Goal: Use online tool/utility: Utilize a website feature to perform a specific function

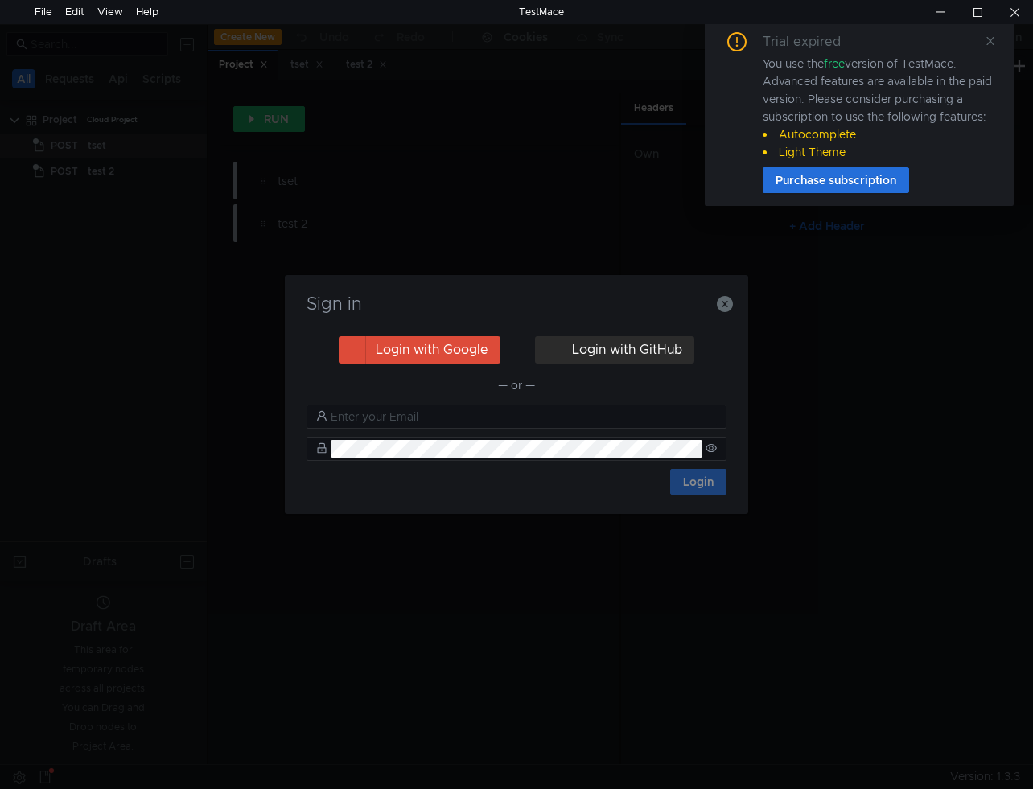
click at [606, 348] on button "Login with GitHub" at bounding box center [614, 349] width 159 height 27
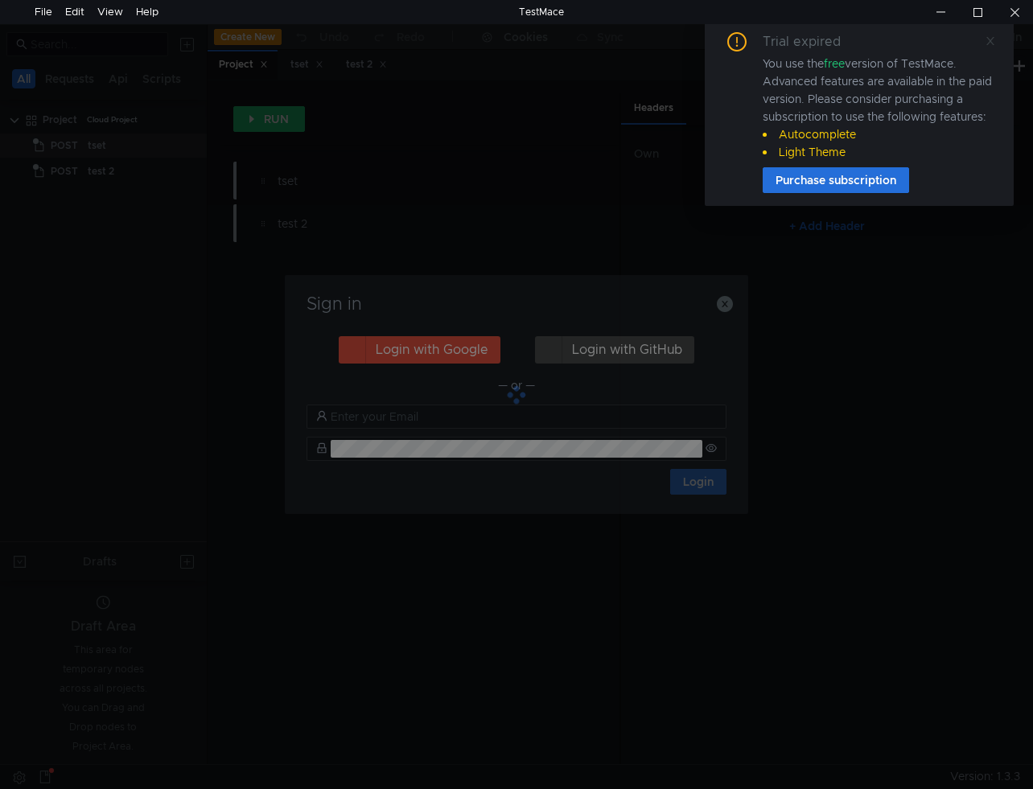
click at [990, 44] on icon at bounding box center [989, 40] width 11 height 11
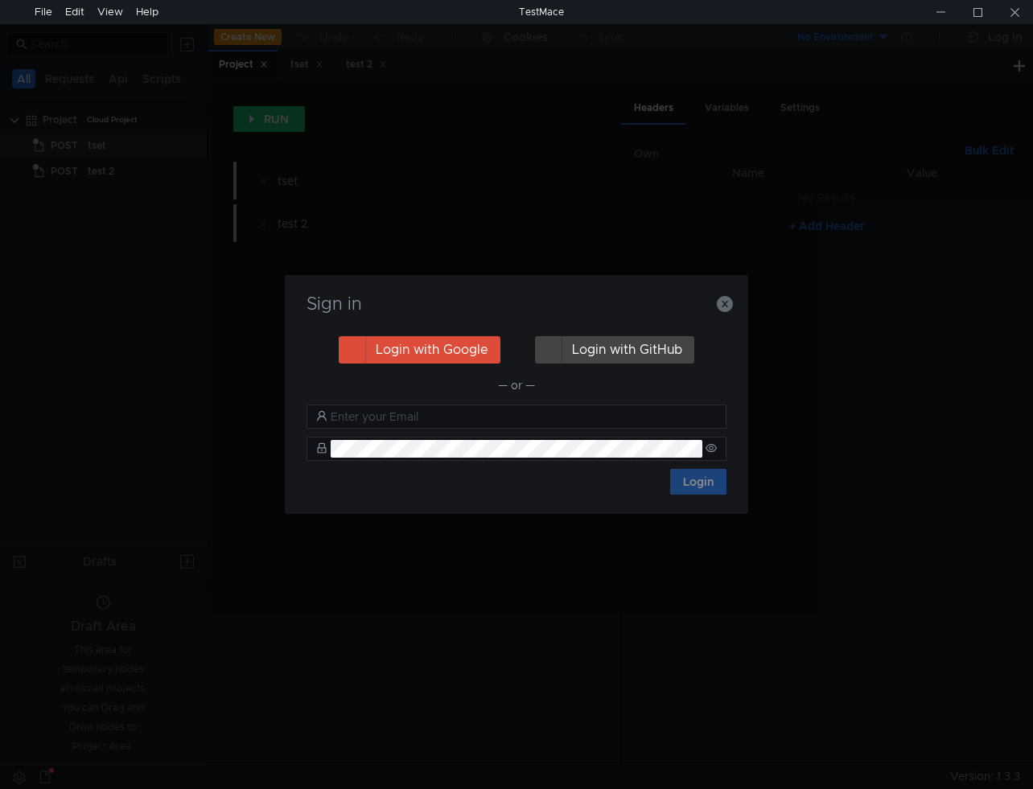
click at [976, 176] on div "Sign in Login with Google Login with GitHub — or — Login" at bounding box center [516, 394] width 1033 height 789
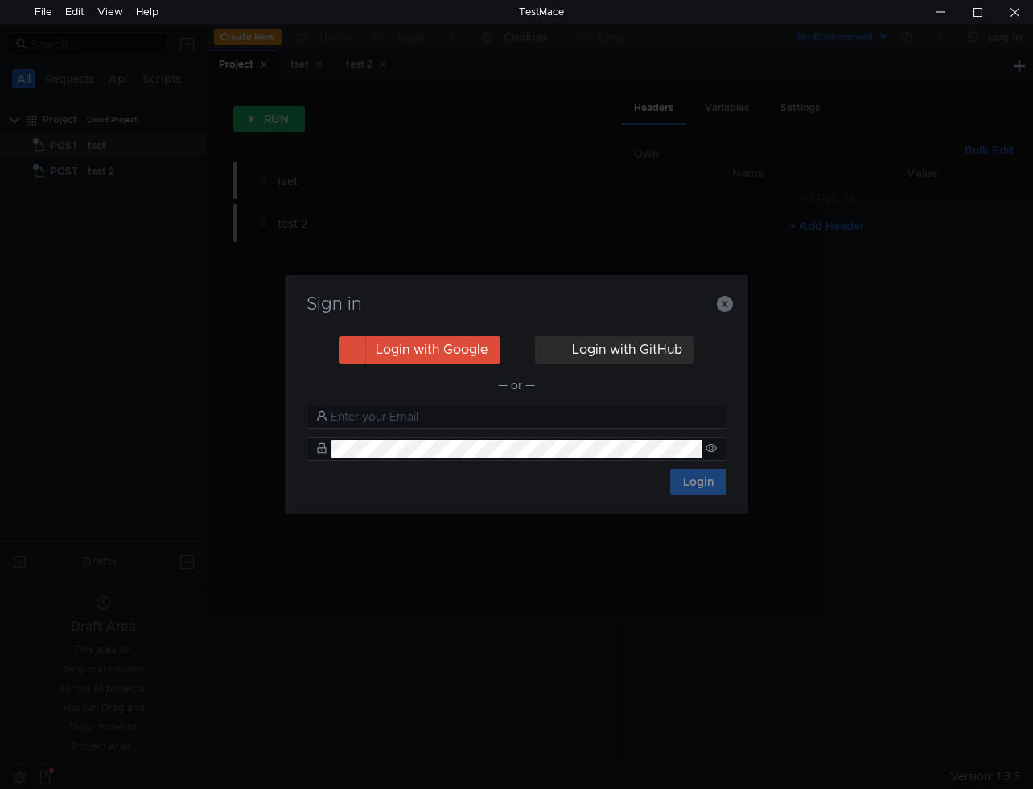
click at [620, 354] on button "Login with GitHub" at bounding box center [614, 349] width 159 height 27
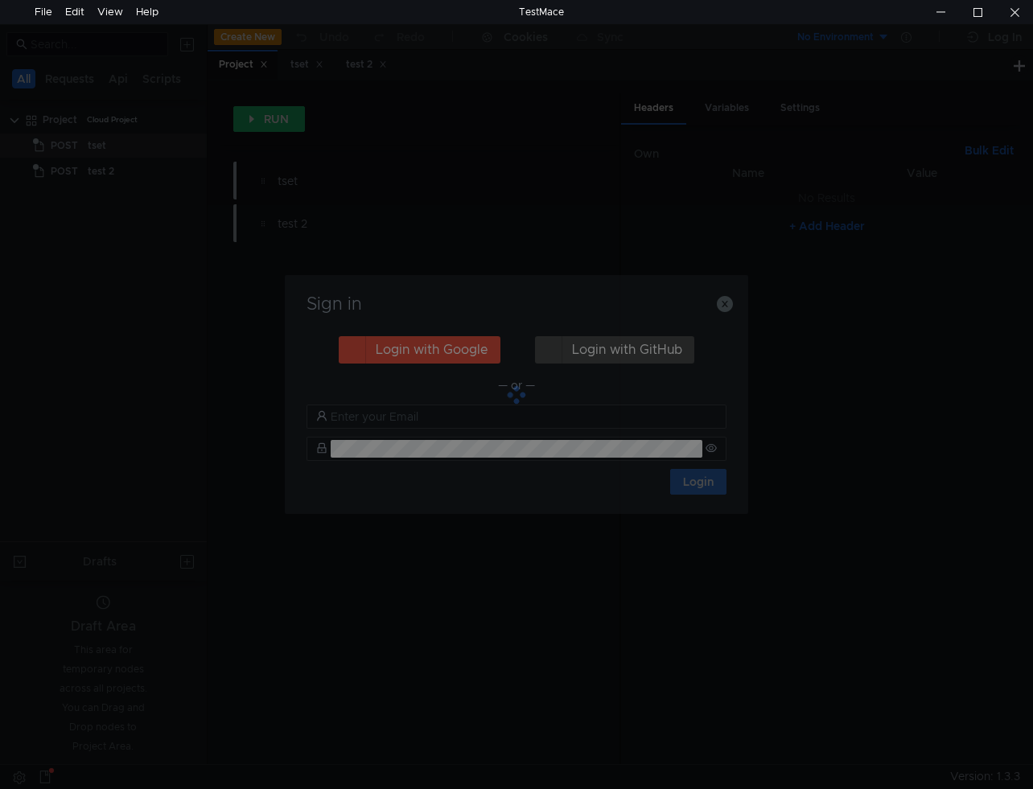
drag, startPoint x: 936, startPoint y: 127, endPoint x: 771, endPoint y: 50, distance: 182.1
click at [795, 60] on div "Sign in Login with Google Login with GitHub — or — Login" at bounding box center [516, 394] width 1033 height 789
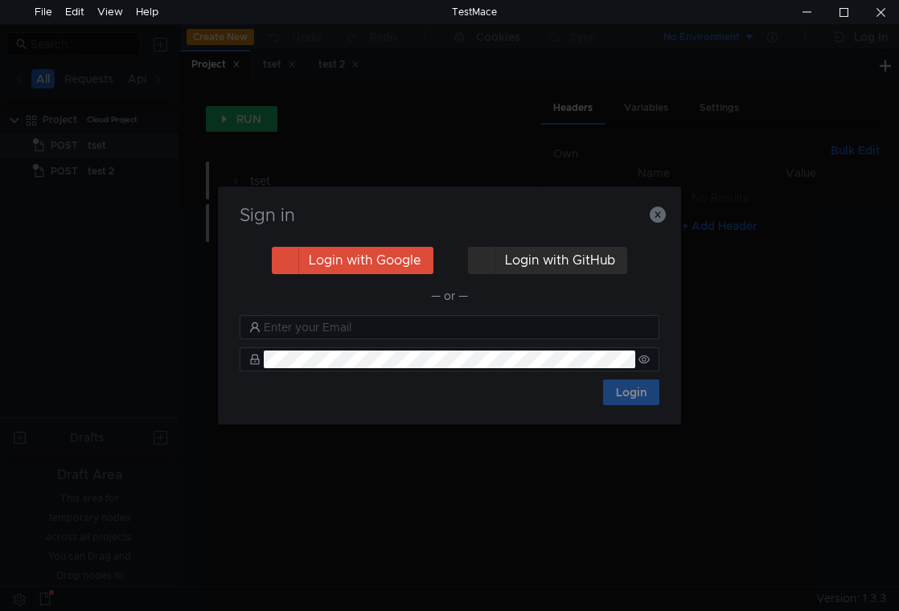
click at [590, 264] on button "Login with GitHub" at bounding box center [547, 260] width 159 height 27
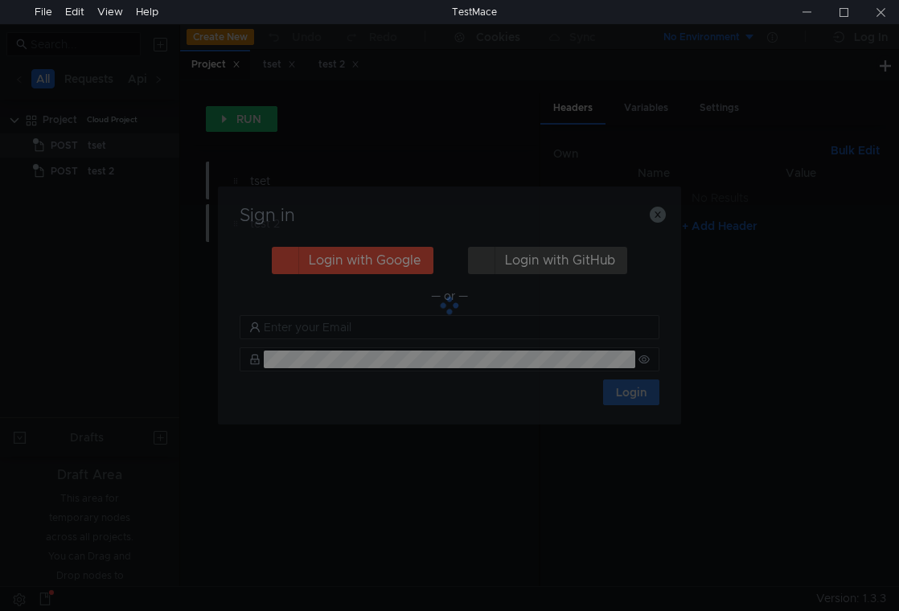
click at [809, 490] on div "Sign in Login with Google Login with GitHub — or — Login" at bounding box center [449, 305] width 899 height 611
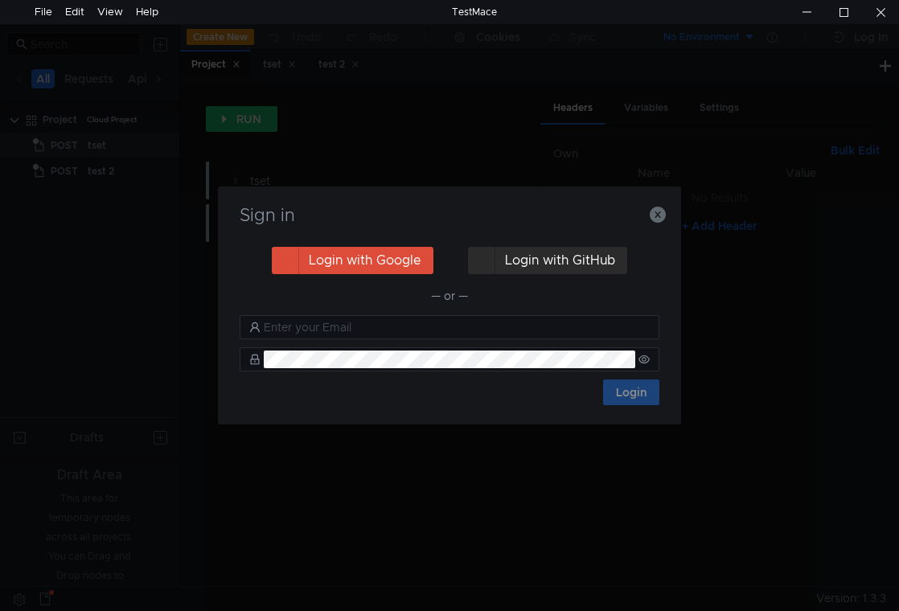
click at [566, 261] on button "Login with GitHub" at bounding box center [547, 260] width 159 height 27
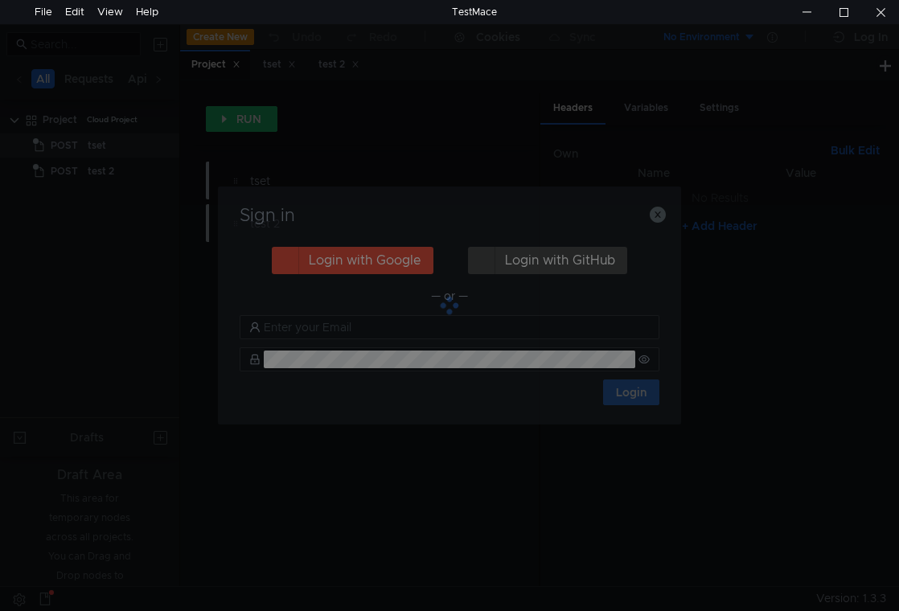
click at [575, 305] on div at bounding box center [449, 306] width 463 height 238
click at [619, 313] on div at bounding box center [449, 306] width 463 height 238
click at [884, 10] on div at bounding box center [880, 12] width 37 height 24
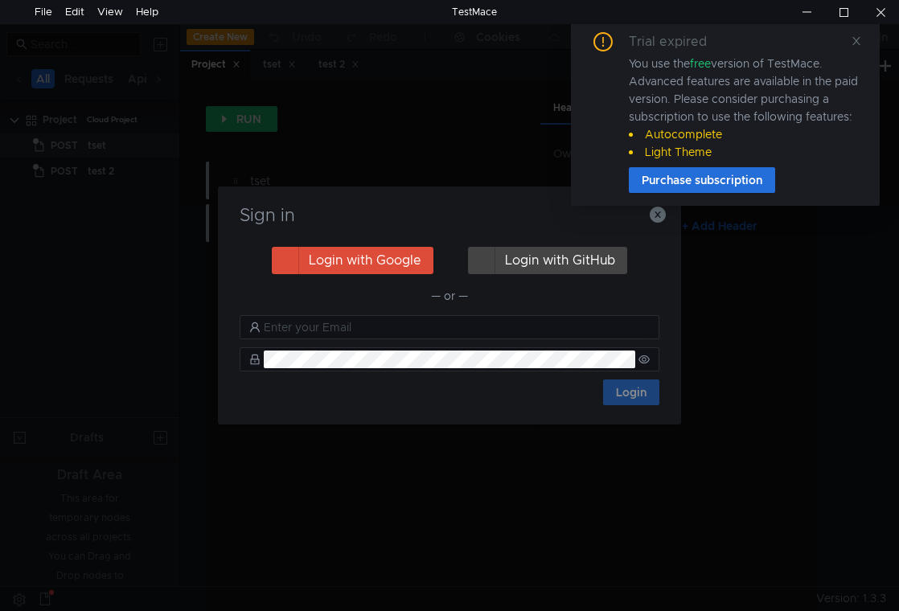
click at [494, 208] on h3 "Sign in" at bounding box center [449, 215] width 425 height 19
click at [857, 44] on icon at bounding box center [856, 40] width 11 height 11
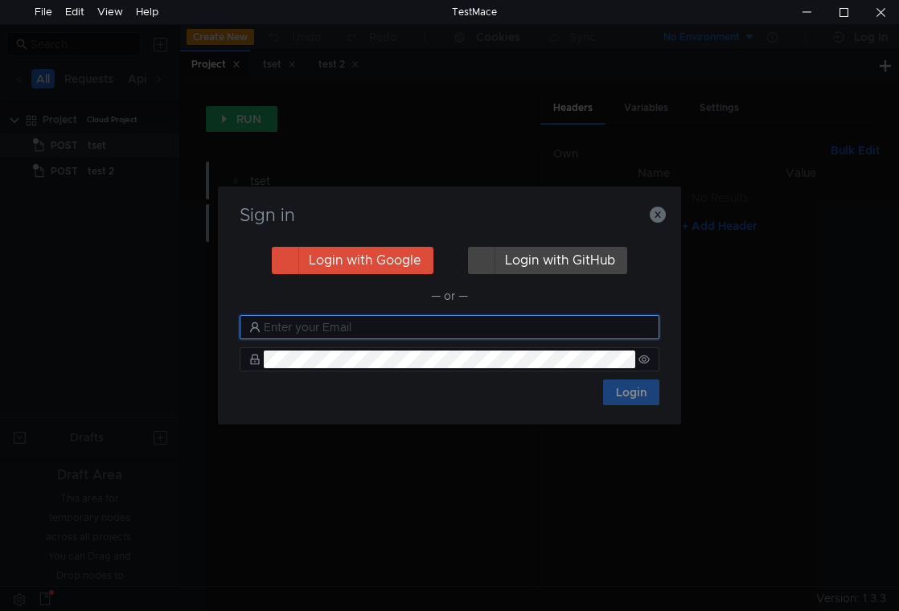
click at [383, 330] on input "text" at bounding box center [457, 328] width 386 height 18
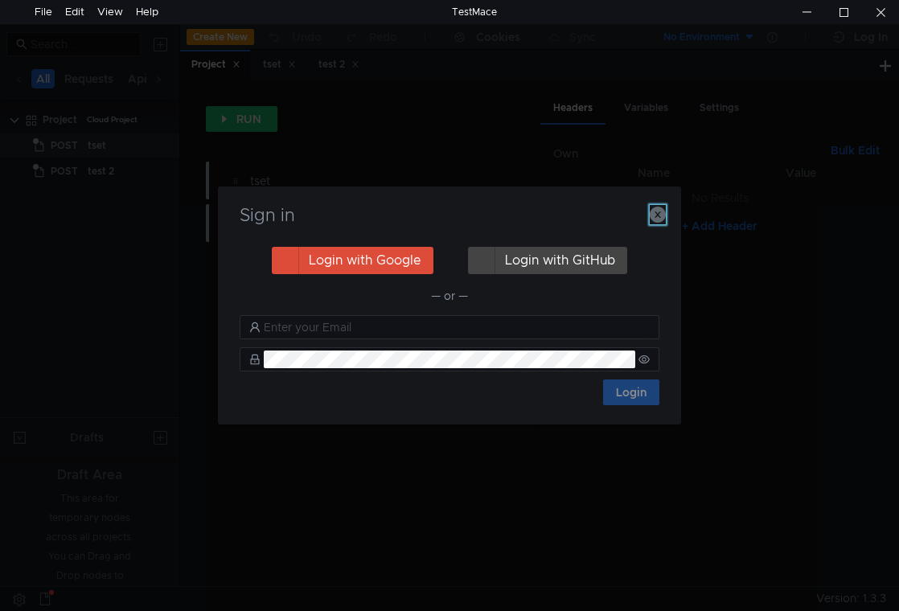
click at [661, 212] on icon "button" at bounding box center [658, 215] width 16 height 16
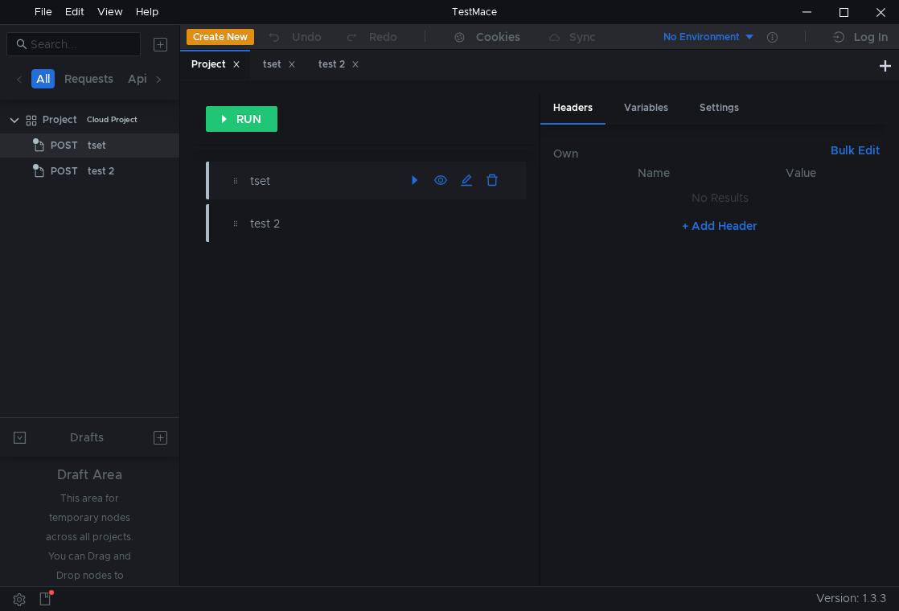
click at [265, 175] on div "tset" at bounding box center [326, 181] width 152 height 18
click at [302, 220] on div "test 2" at bounding box center [326, 224] width 152 height 18
click at [298, 185] on div "tset" at bounding box center [326, 181] width 152 height 18
click at [447, 182] on button "button" at bounding box center [441, 181] width 26 height 26
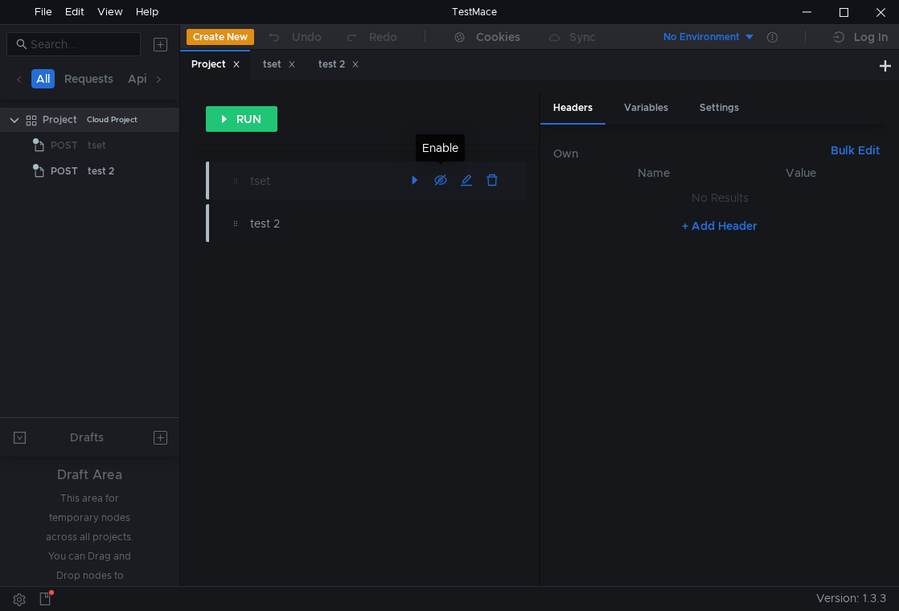
click at [441, 179] on button "button" at bounding box center [441, 181] width 26 height 26
click at [463, 183] on button "button" at bounding box center [467, 181] width 26 height 26
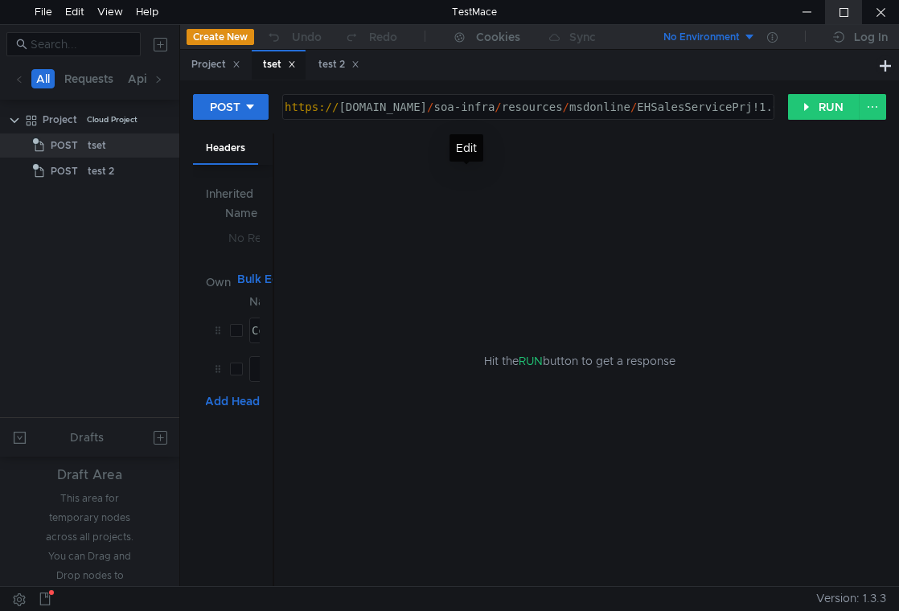
click at [849, 13] on div at bounding box center [843, 12] width 37 height 24
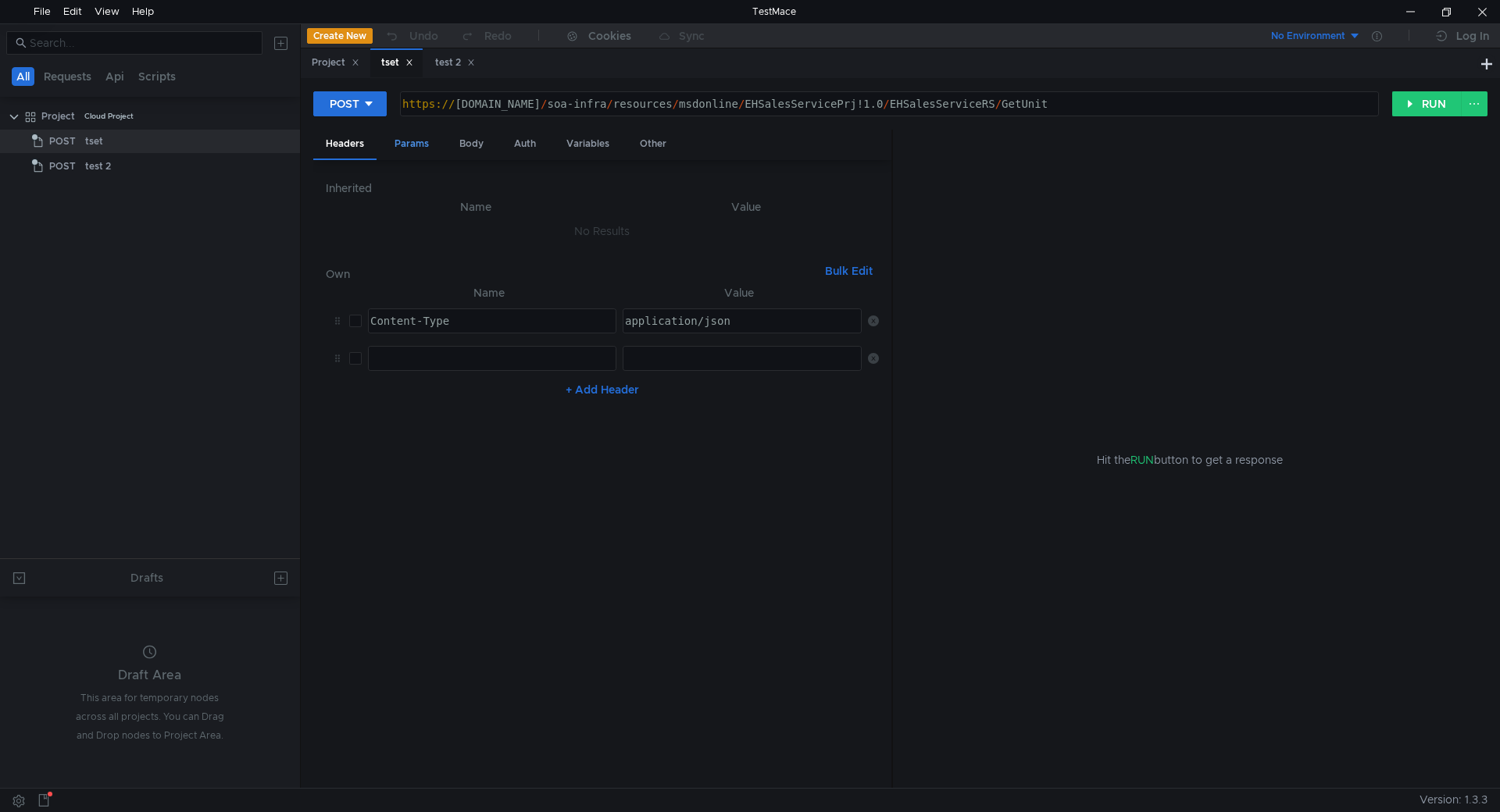
click at [415, 147] on div "Params" at bounding box center [411, 145] width 59 height 29
click at [463, 141] on div "Body" at bounding box center [471, 145] width 50 height 29
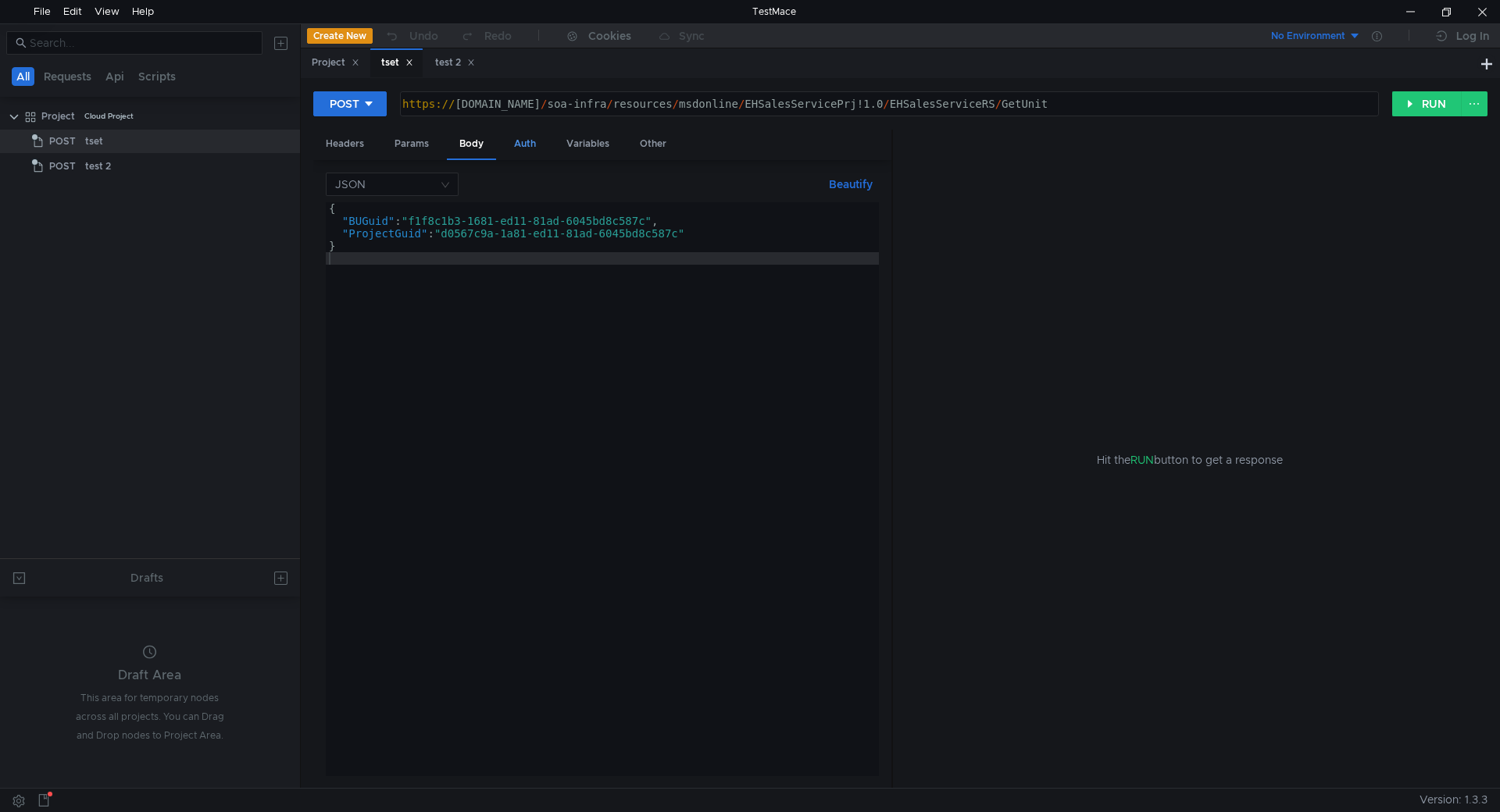
click at [526, 142] on div "Auth" at bounding box center [525, 145] width 47 height 29
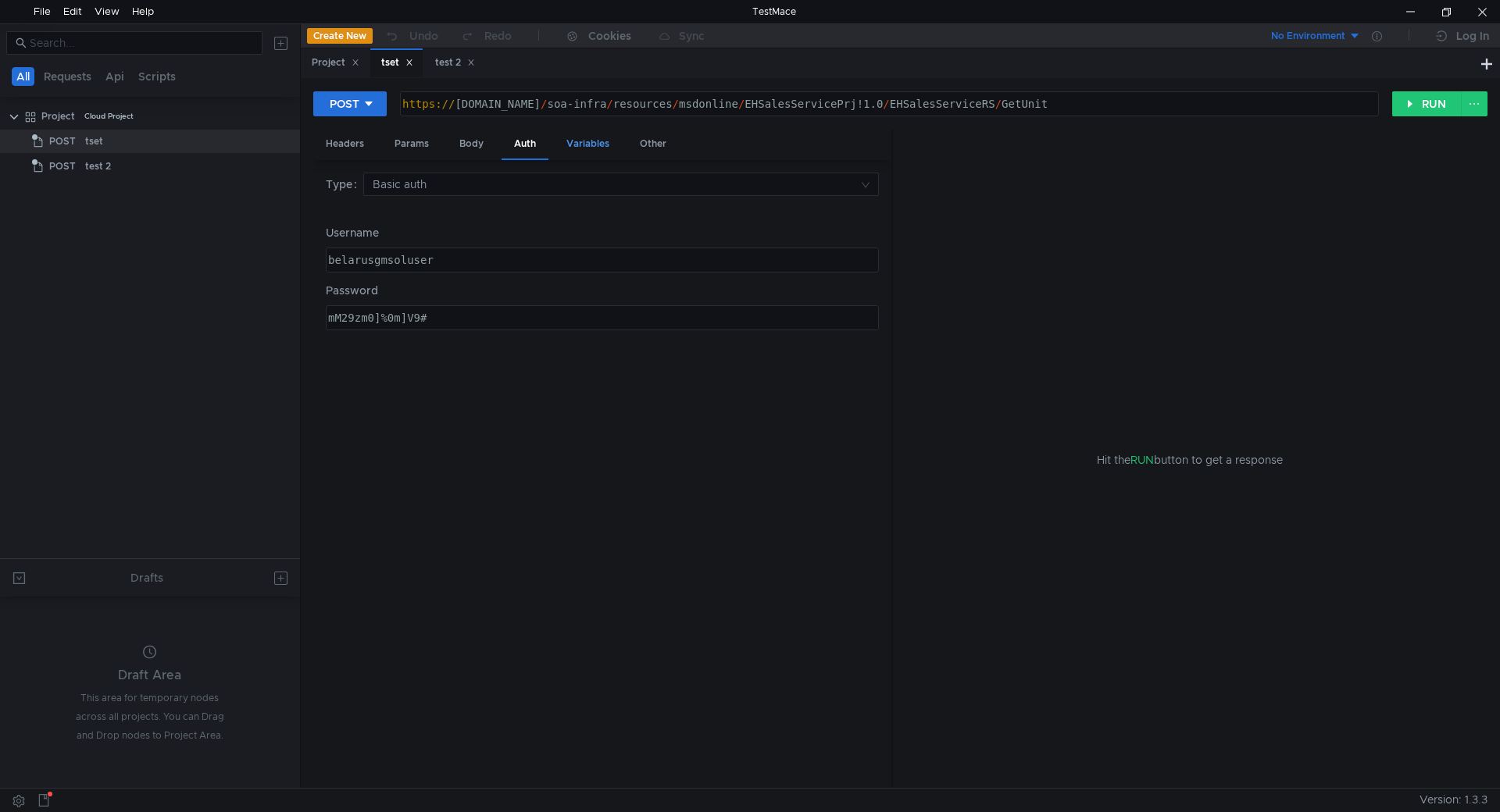
click at [582, 144] on div "Variables" at bounding box center [588, 145] width 68 height 29
click at [659, 148] on div "Other" at bounding box center [653, 145] width 51 height 29
click at [354, 142] on div "Headers" at bounding box center [345, 145] width 63 height 29
click at [407, 145] on div "Params" at bounding box center [411, 145] width 59 height 29
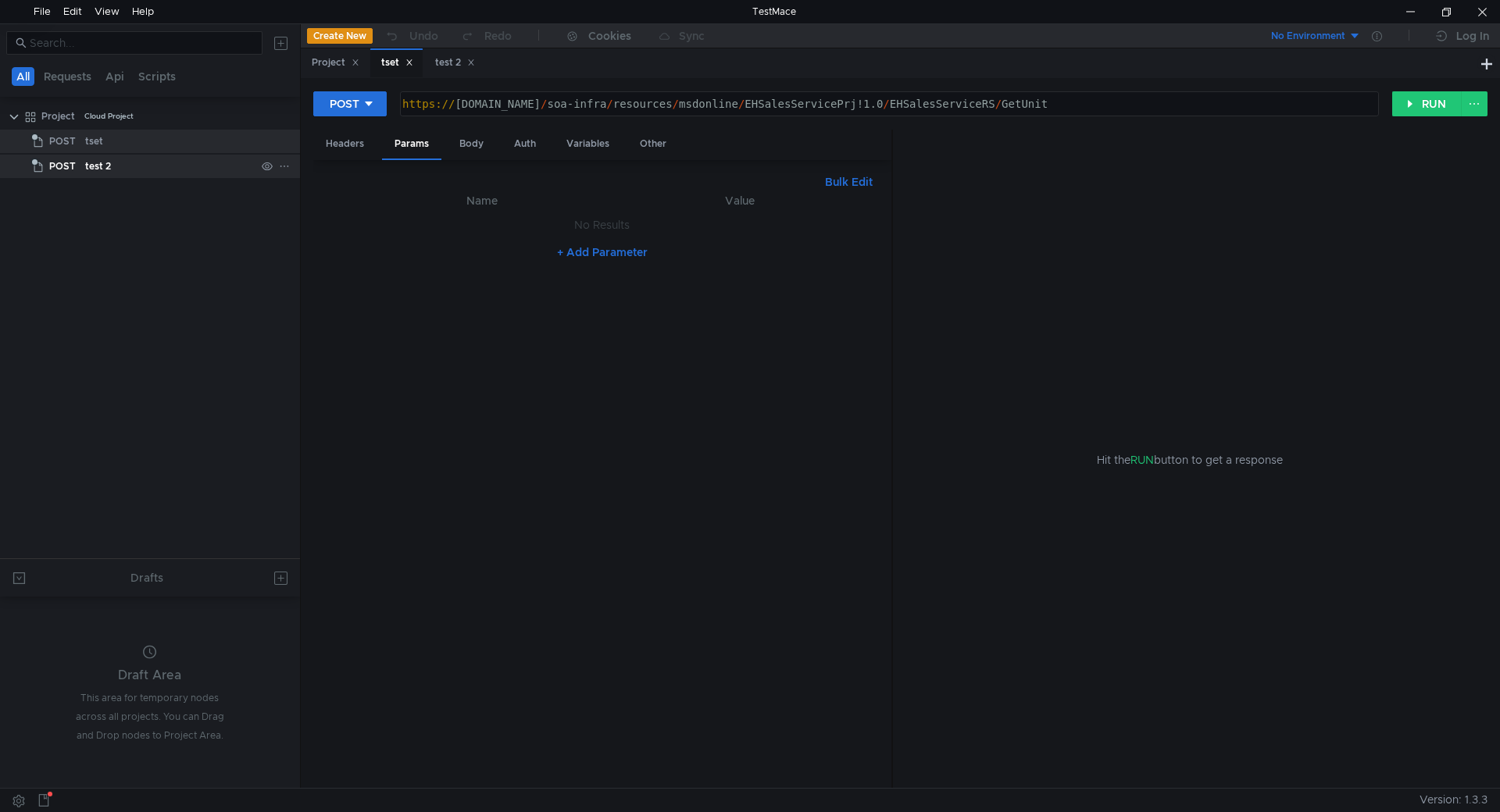
drag, startPoint x: 138, startPoint y: 147, endPoint x: 102, endPoint y: 171, distance: 43.3
click at [102, 195] on tree-viewport "Project Cloud Project POST tset POST test 2" at bounding box center [150, 330] width 300 height 456
click at [95, 142] on div "tset" at bounding box center [94, 142] width 17 height 23
click at [289, 143] on icon at bounding box center [284, 141] width 11 height 11
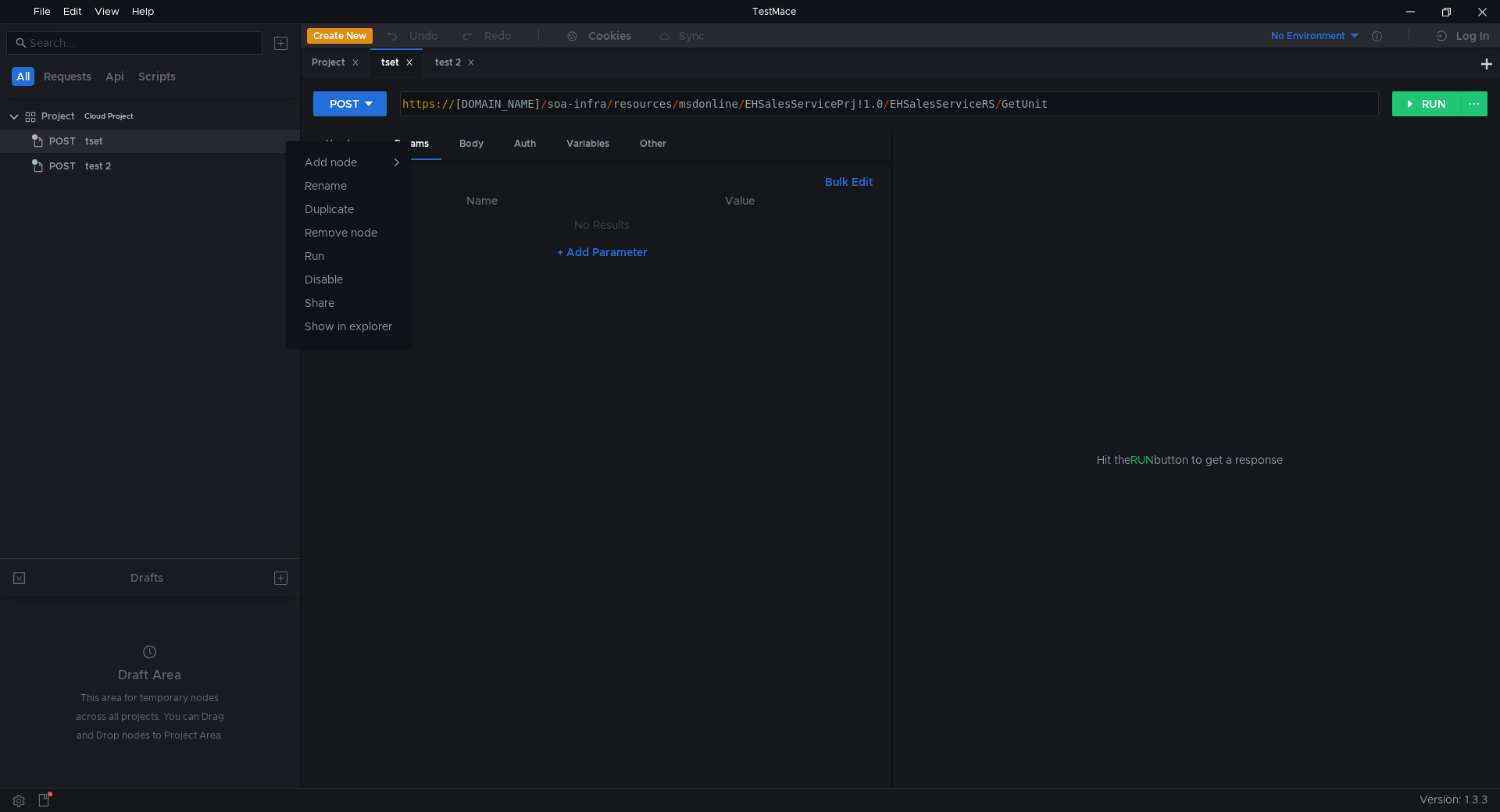
click at [229, 199] on div at bounding box center [750, 406] width 1500 height 812
click at [872, 98] on button "RUN" at bounding box center [1427, 104] width 70 height 25
click at [71, 166] on span "POST" at bounding box center [62, 166] width 26 height 23
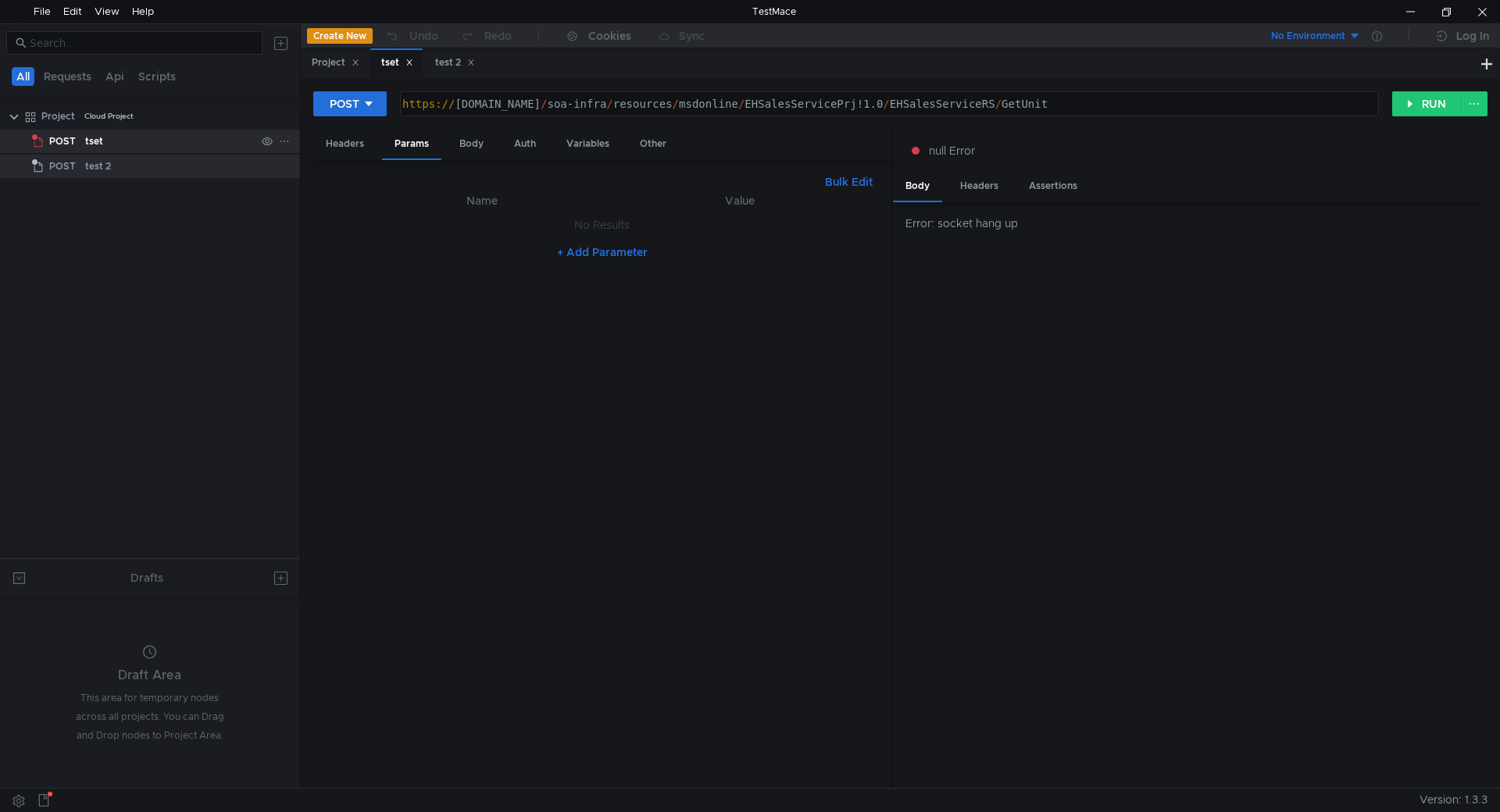
click at [119, 141] on div "tset" at bounding box center [170, 142] width 170 height 23
click at [125, 157] on div "test 2" at bounding box center [170, 166] width 170 height 23
drag, startPoint x: 125, startPoint y: 157, endPoint x: 101, endPoint y: 163, distance: 24.7
click at [101, 163] on div "test 2" at bounding box center [98, 166] width 26 height 23
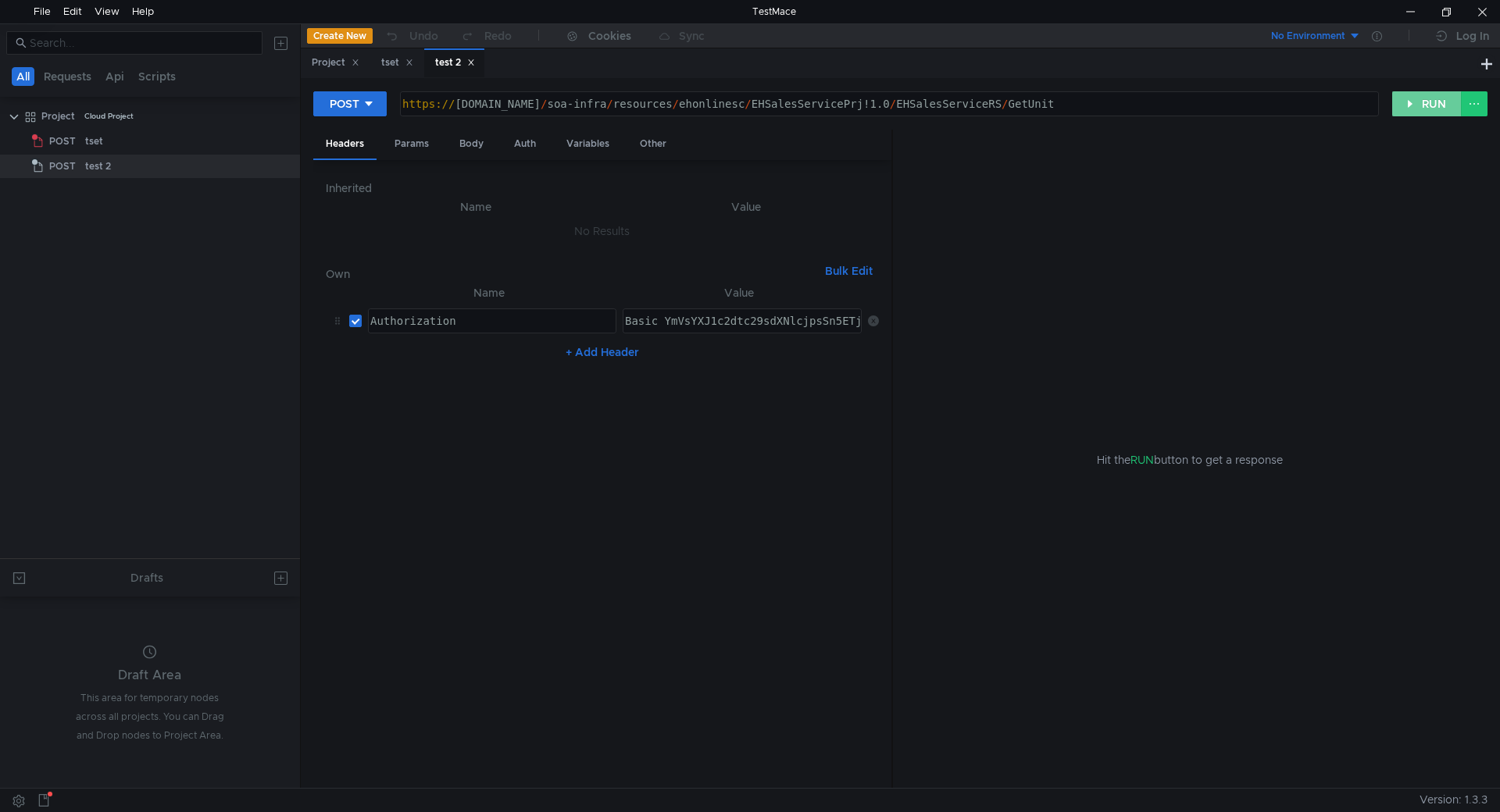
click at [872, 103] on button "RUN" at bounding box center [1427, 104] width 70 height 25
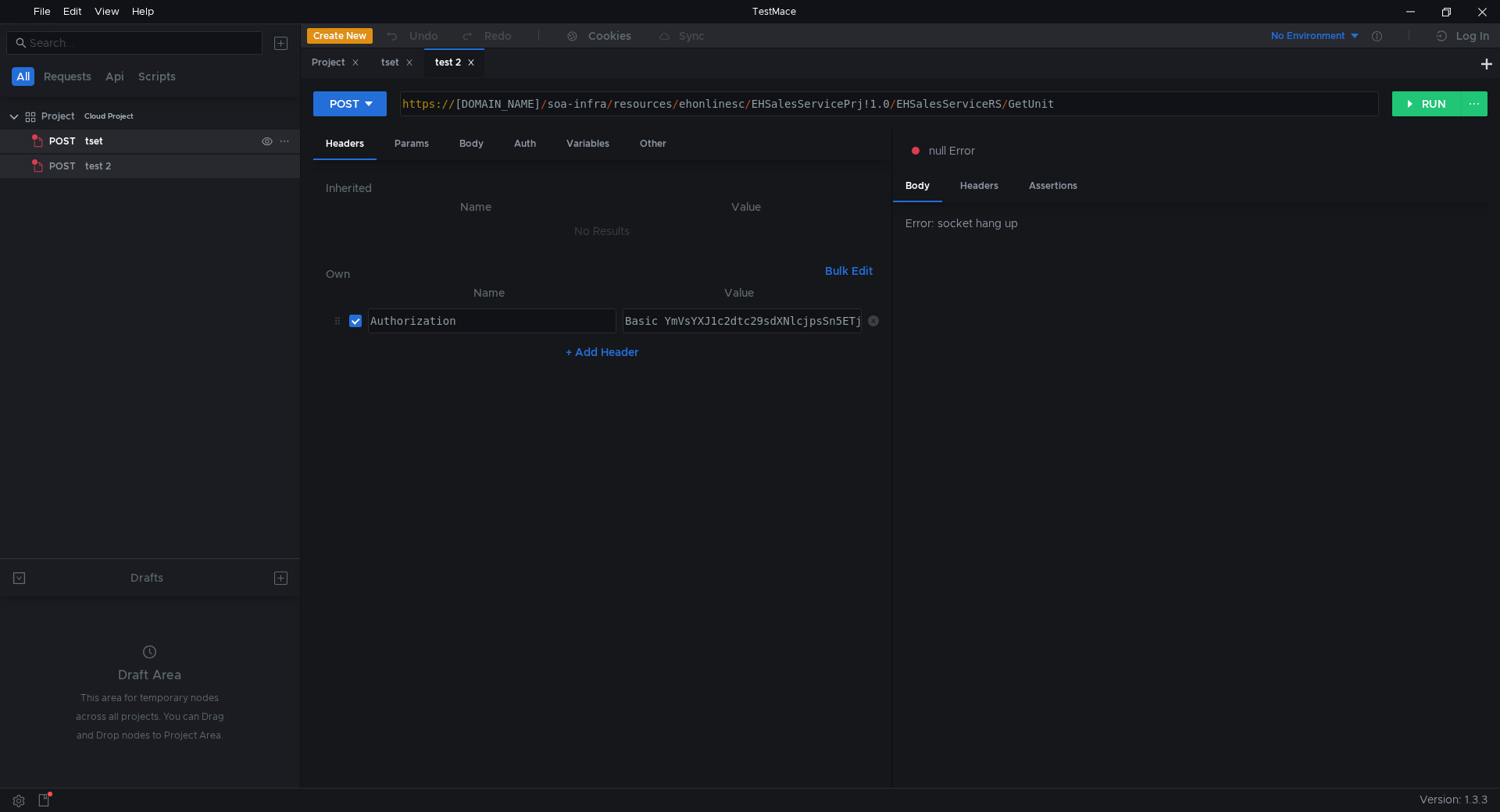
click at [192, 142] on div "tset" at bounding box center [170, 142] width 170 height 23
click at [183, 158] on div "test 2" at bounding box center [170, 166] width 170 height 23
click at [197, 141] on div "tset" at bounding box center [170, 142] width 170 height 23
click at [150, 160] on div "test 2" at bounding box center [170, 166] width 170 height 23
click at [145, 147] on div "tset" at bounding box center [170, 142] width 170 height 23
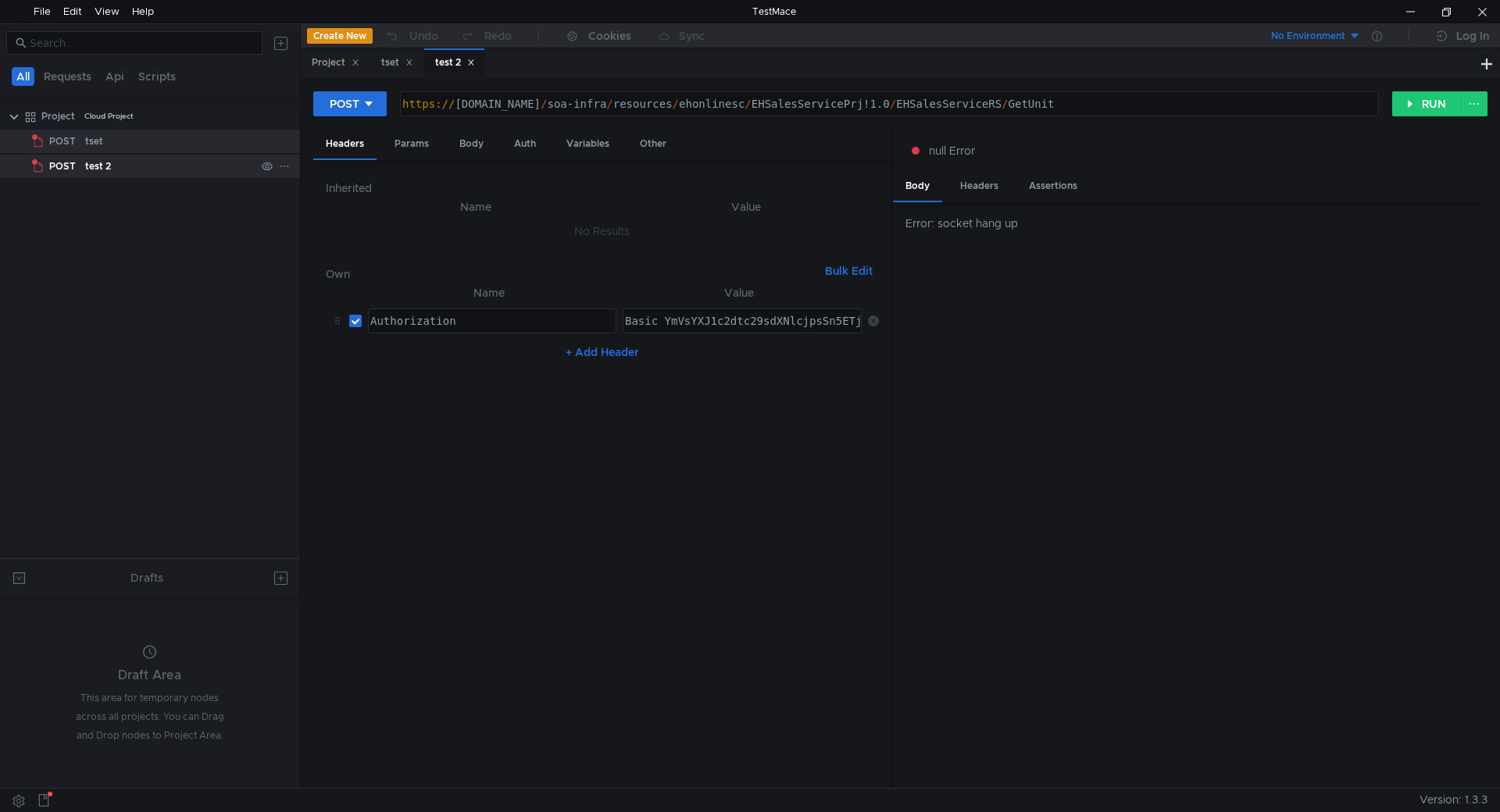
click at [135, 170] on div "test 2" at bounding box center [170, 166] width 170 height 23
click at [123, 147] on div "tset" at bounding box center [170, 142] width 170 height 23
type textarea "[URL][DOMAIN_NAME]"
drag, startPoint x: 1148, startPoint y: 102, endPoint x: 404, endPoint y: 122, distance: 744.3
click at [404, 122] on div "POST [URL][DOMAIN_NAME] https:// [DOMAIN_NAME] / soa-infra / resources / ehonli…" at bounding box center [901, 110] width 1175 height 39
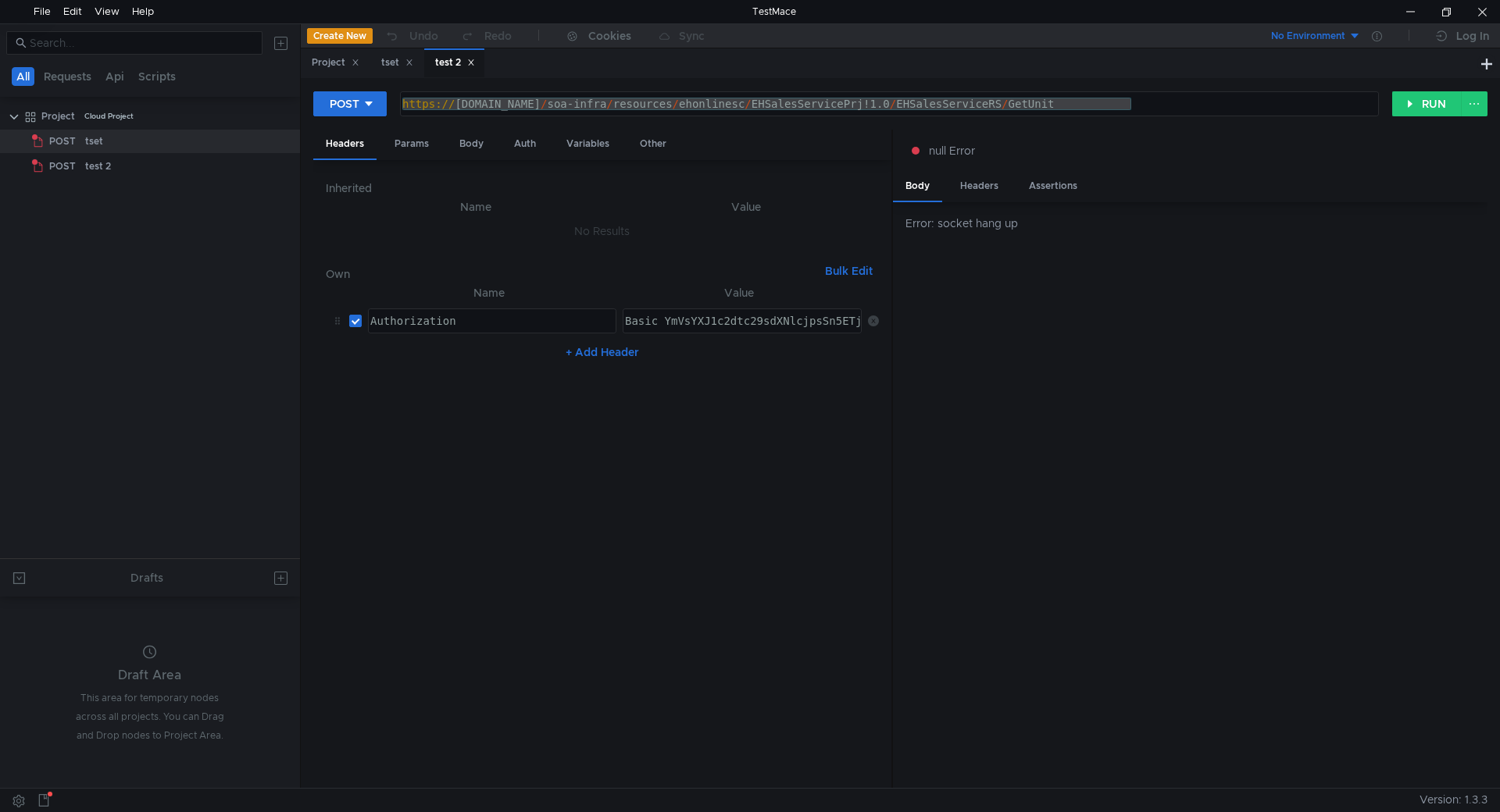
drag, startPoint x: 131, startPoint y: 209, endPoint x: 334, endPoint y: 34, distance: 268.0
click at [334, 34] on button "Create New" at bounding box center [340, 36] width 66 height 16
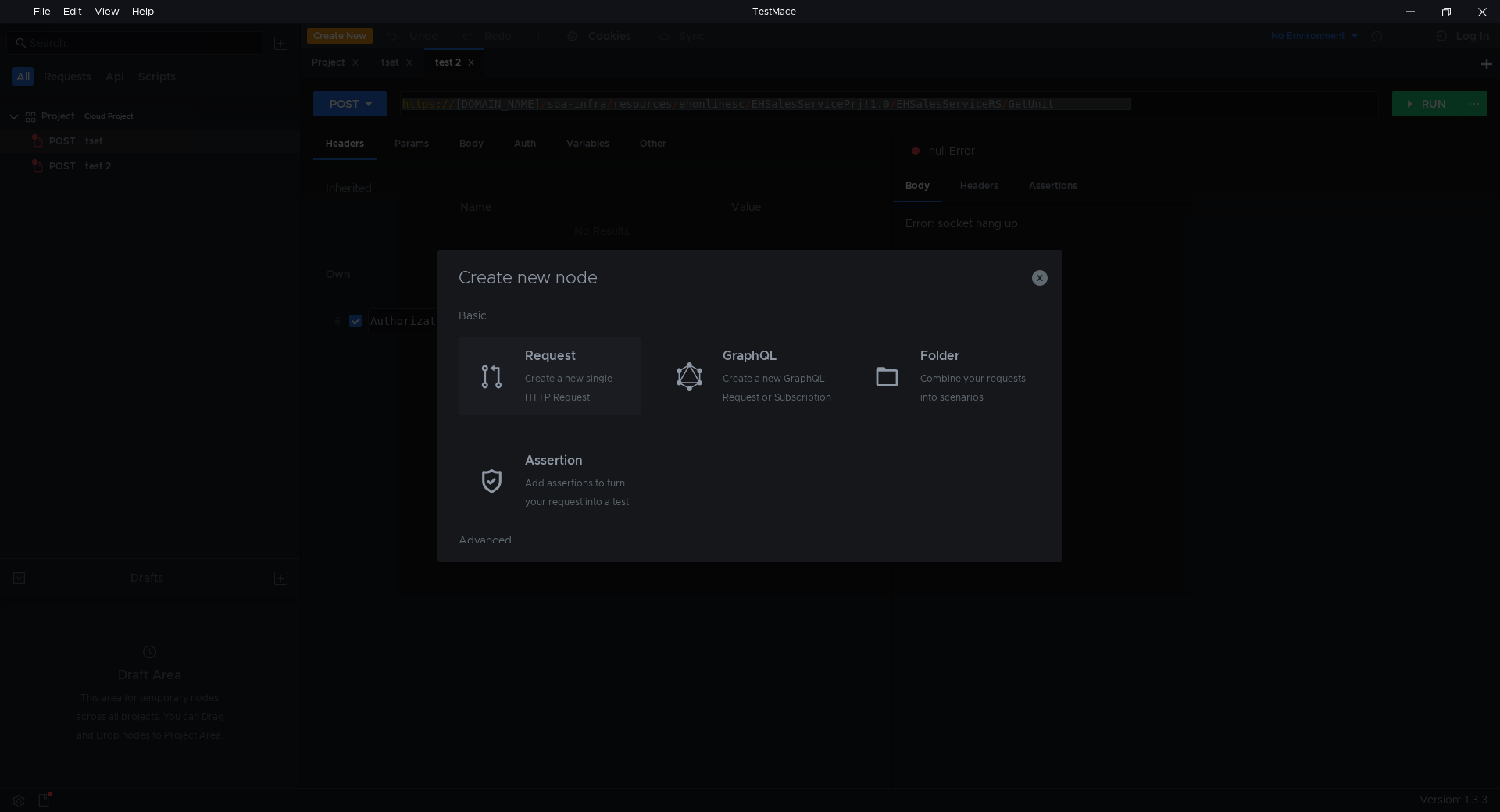
click at [586, 377] on div "Create a new single HTTP Request" at bounding box center [580, 388] width 112 height 38
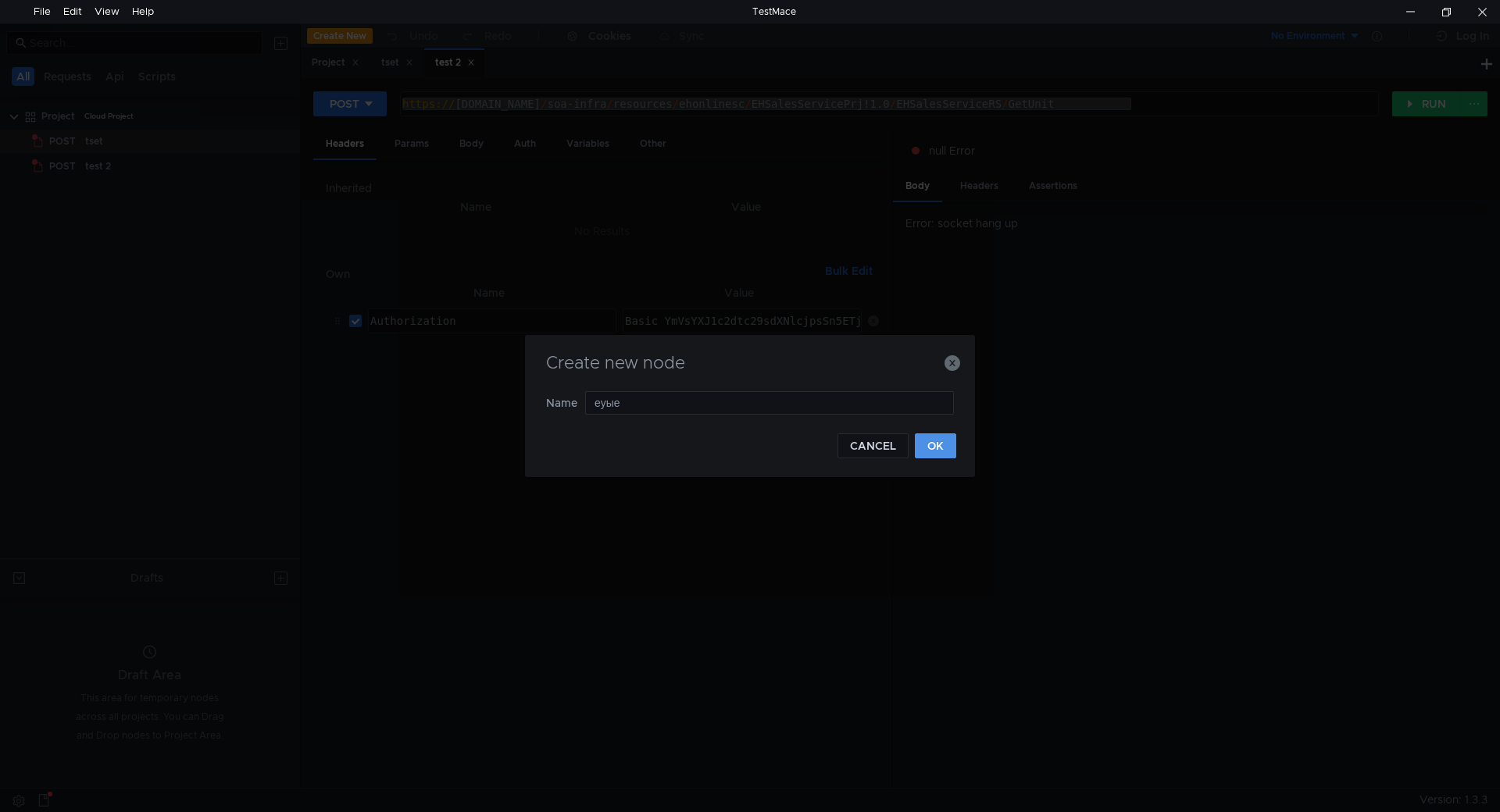
type input "еуые"
click at [872, 449] on button "OK" at bounding box center [936, 446] width 42 height 25
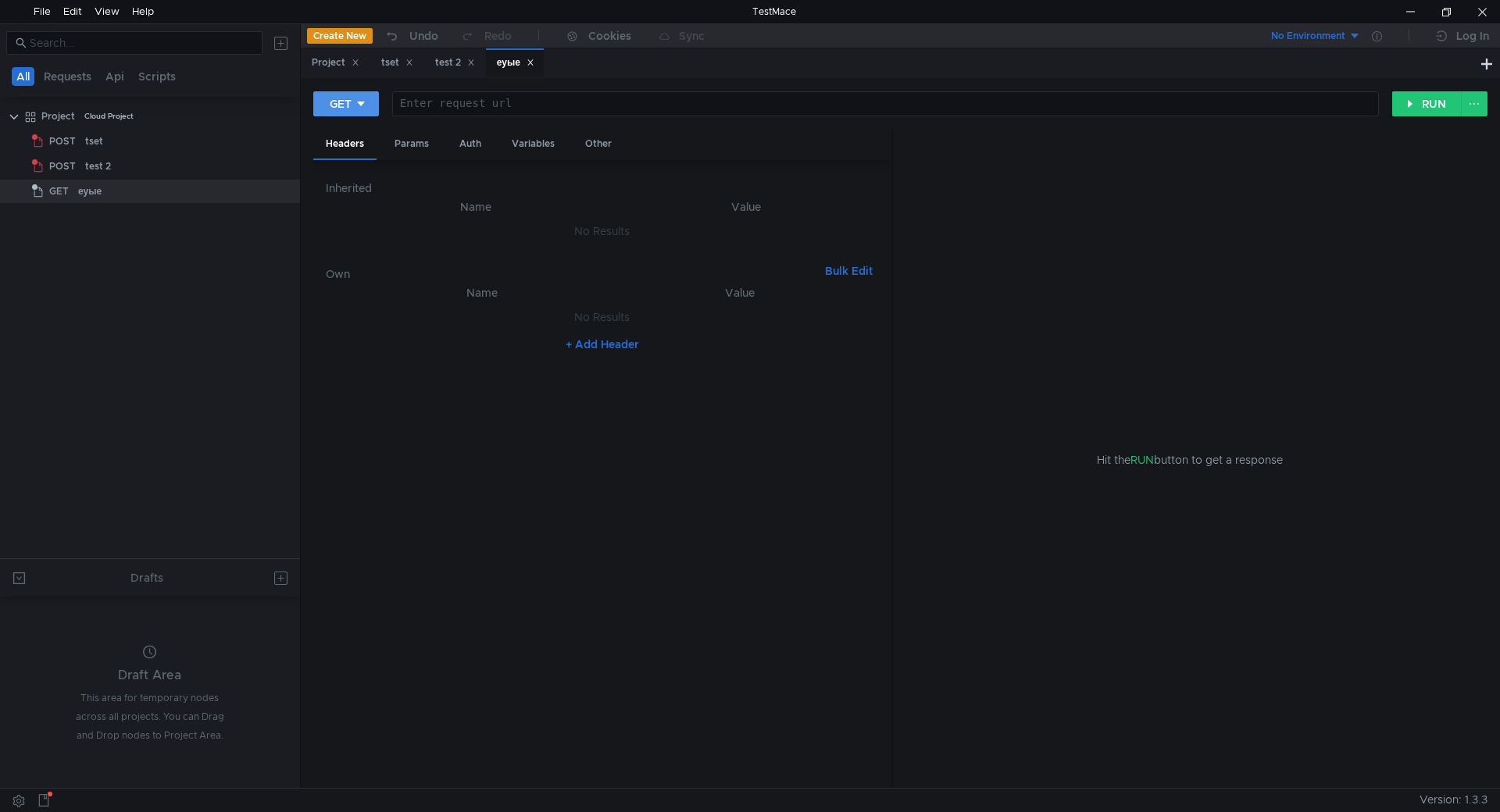
click at [367, 112] on button "GET" at bounding box center [347, 104] width 66 height 25
click at [351, 165] on li "POST" at bounding box center [348, 162] width 68 height 25
click at [106, 160] on div "test 2" at bounding box center [98, 166] width 26 height 23
click at [102, 188] on div "еуые" at bounding box center [97, 191] width 23 height 23
click at [461, 109] on div at bounding box center [888, 117] width 977 height 38
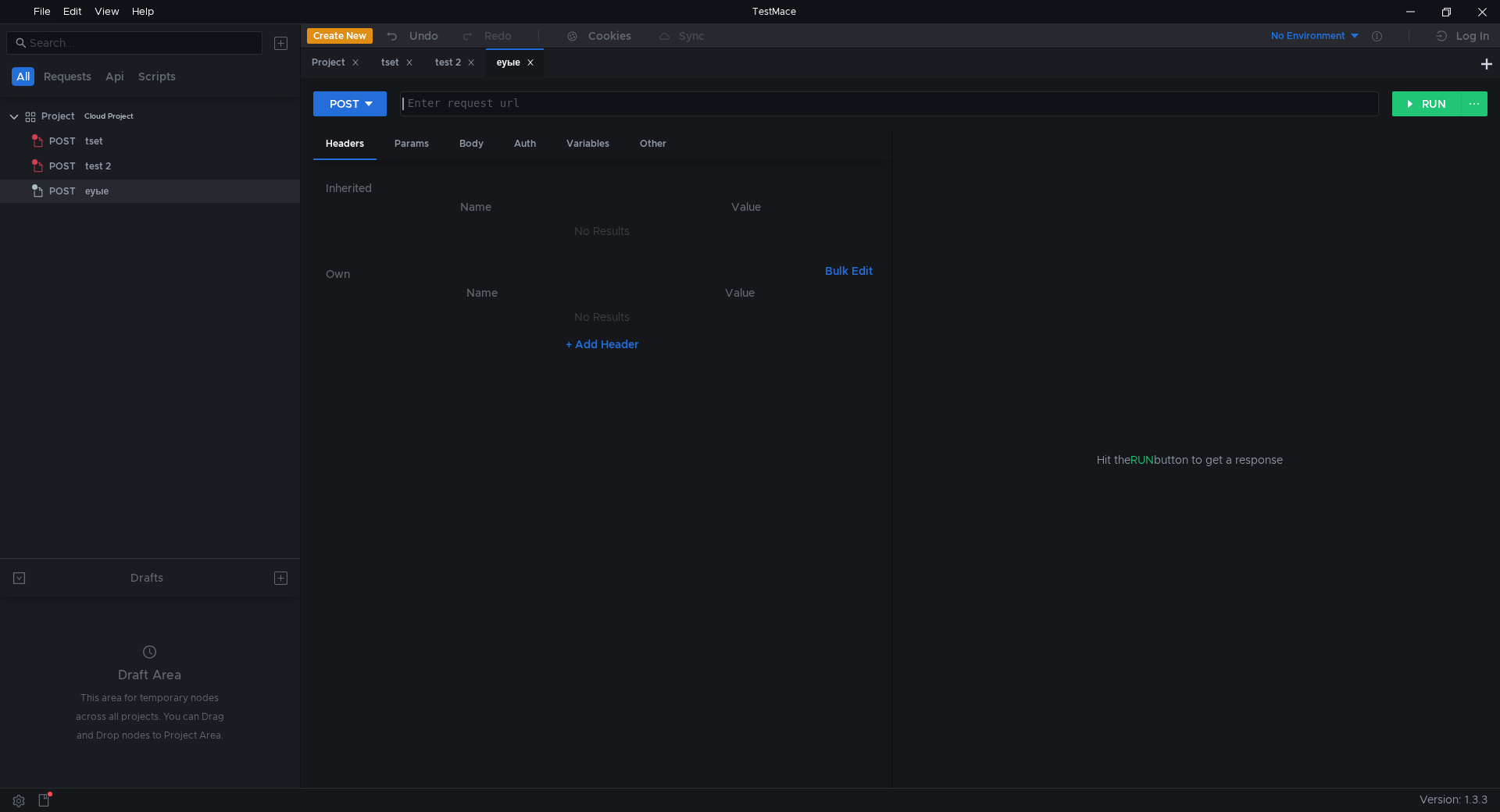
paste textarea "f5mfi4kfk2"
type textarea "f5mfi4kfk2"
click at [103, 134] on div "tset" at bounding box center [170, 142] width 170 height 23
click at [103, 145] on div "tset" at bounding box center [170, 142] width 170 height 23
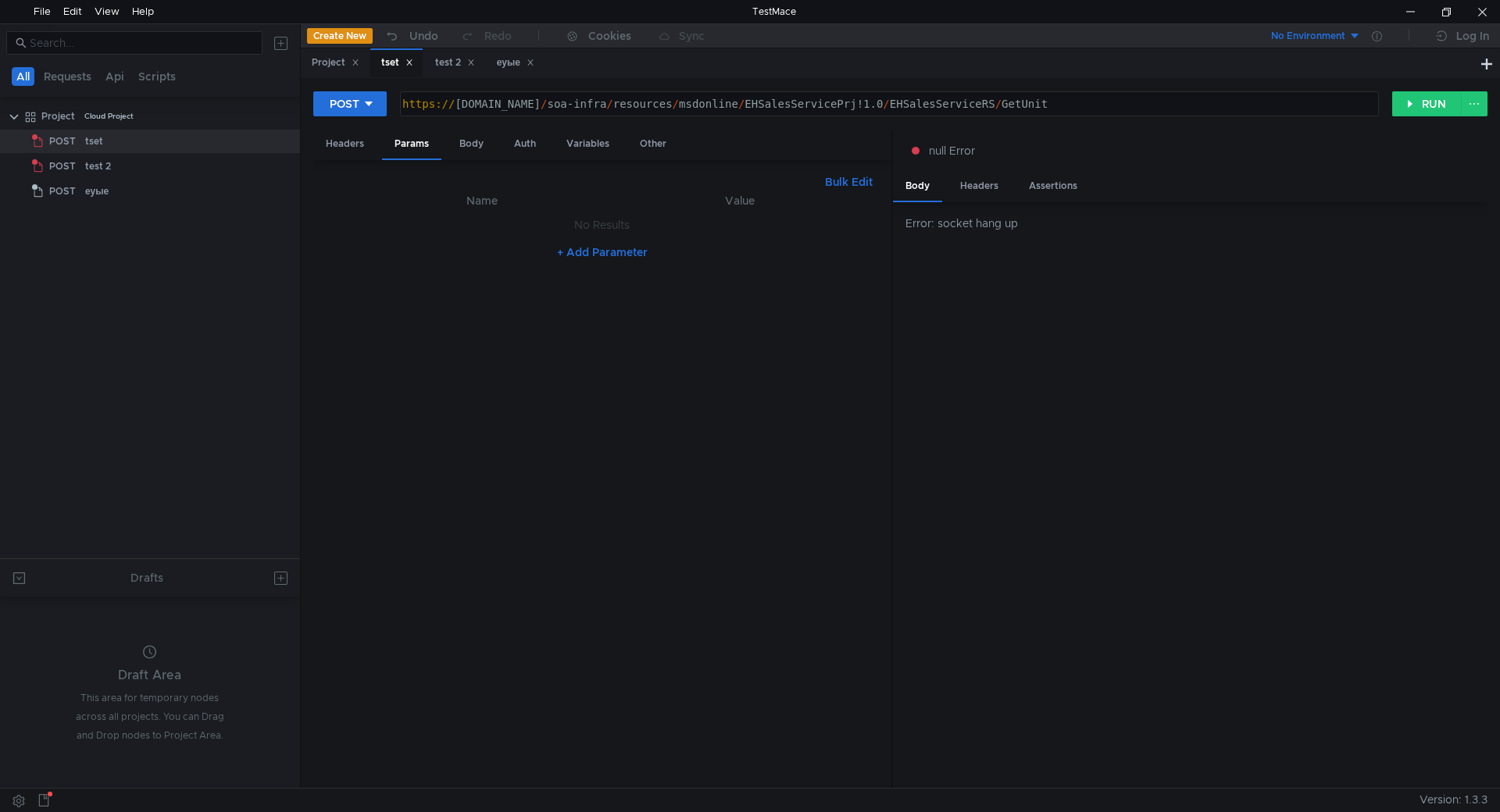
type textarea "[URL][DOMAIN_NAME]"
drag, startPoint x: 1187, startPoint y: 105, endPoint x: 404, endPoint y: 110, distance: 783.0
click at [404, 110] on div "https:// [DOMAIN_NAME] / soa-infra / resources / msdonline / EHSalesServicePrj!…" at bounding box center [888, 117] width 977 height 38
click at [135, 194] on div "еуые" at bounding box center [170, 191] width 170 height 23
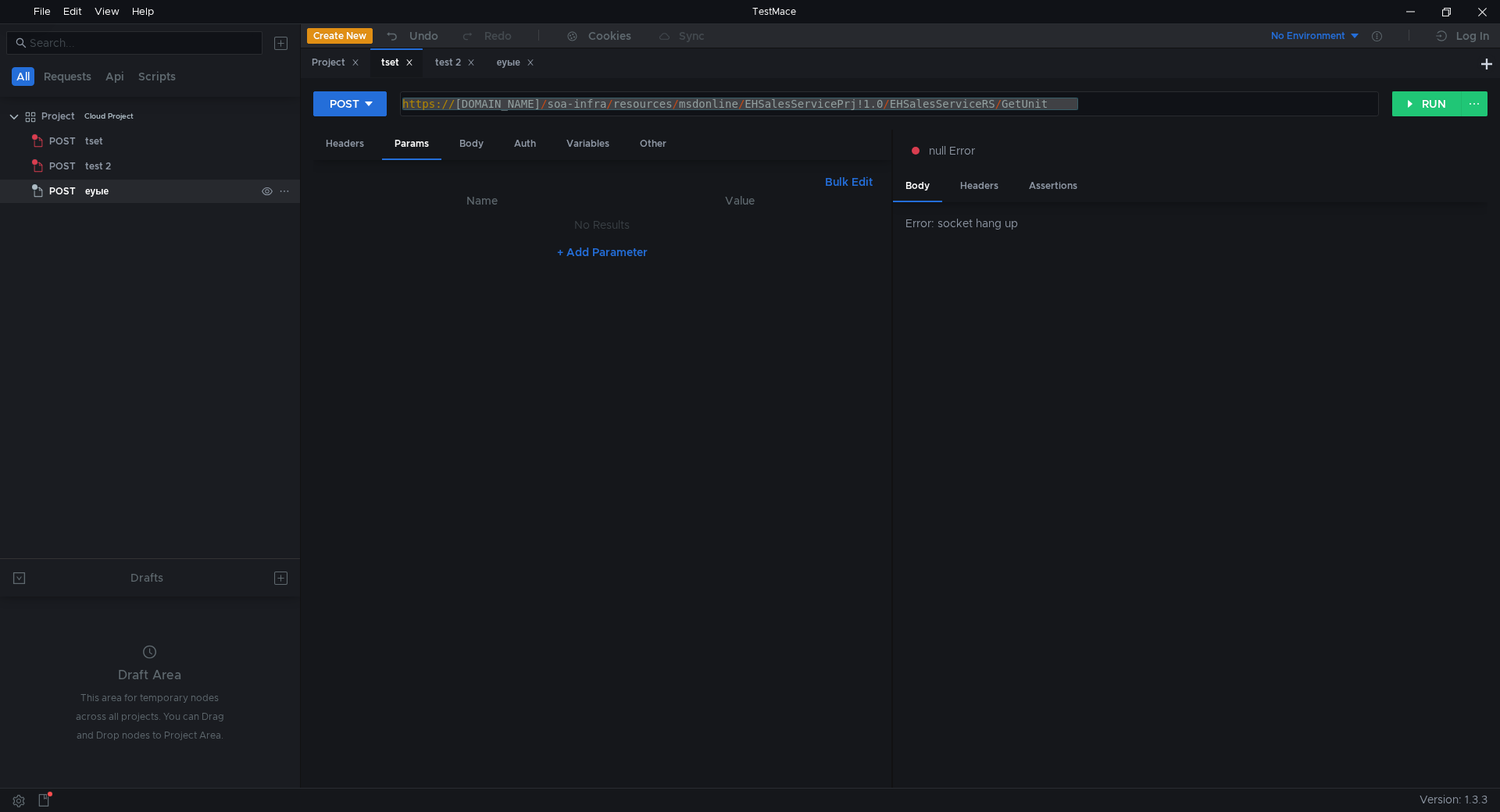
click at [135, 194] on div "еуые" at bounding box center [170, 191] width 170 height 23
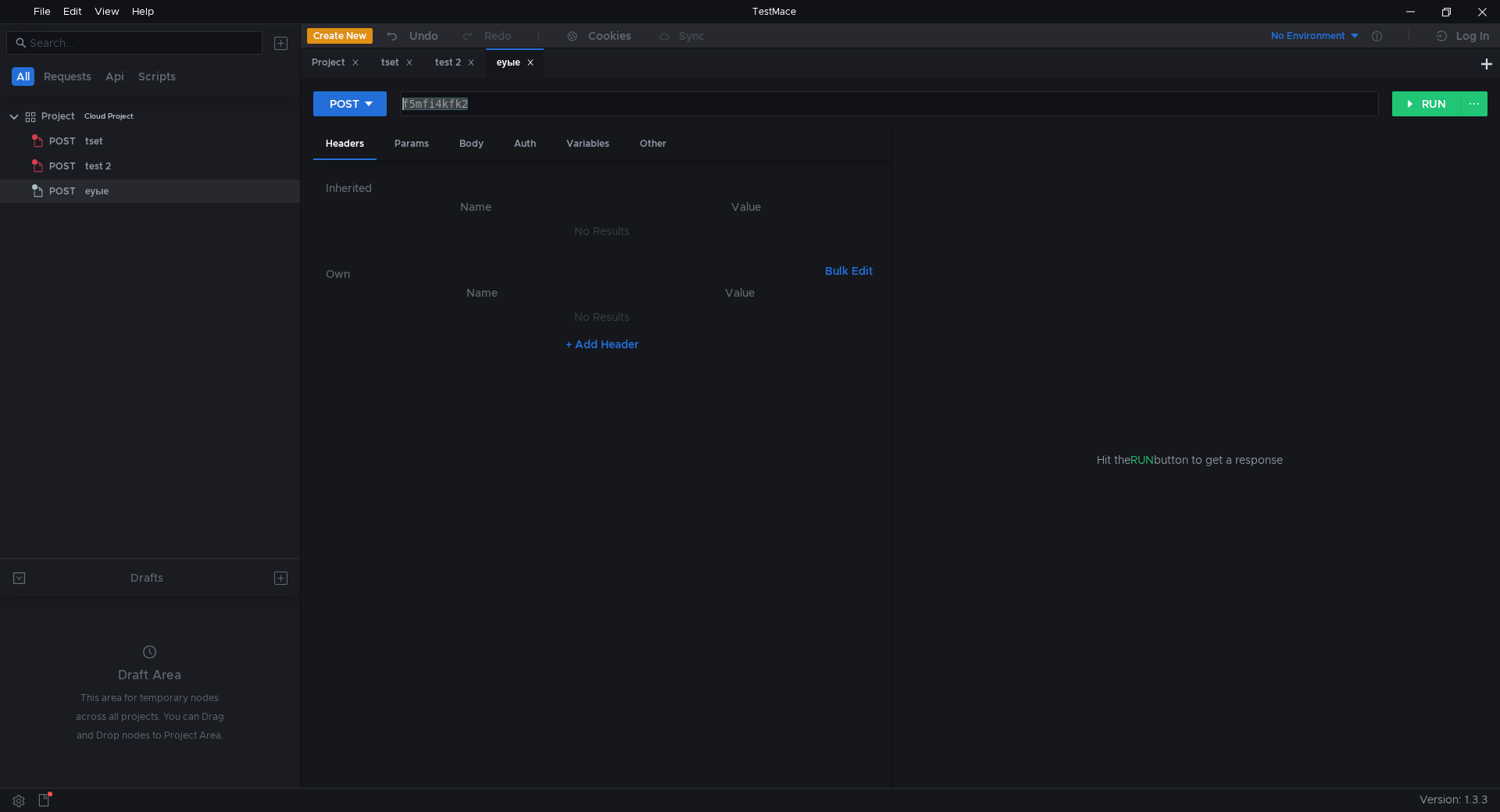
drag, startPoint x: 513, startPoint y: 110, endPoint x: 393, endPoint y: 114, distance: 120.1
click at [393, 114] on div "POST f5mfi4kfk2 f5mfi4kfk2 הההההההההההההההההההההההההההההההההההההההההההההההההההה…" at bounding box center [853, 103] width 1079 height 26
paste textarea "[URL][DOMAIN_NAME]"
type textarea "[URL][DOMAIN_NAME]"
click at [872, 102] on button "RUN" at bounding box center [1427, 104] width 70 height 25
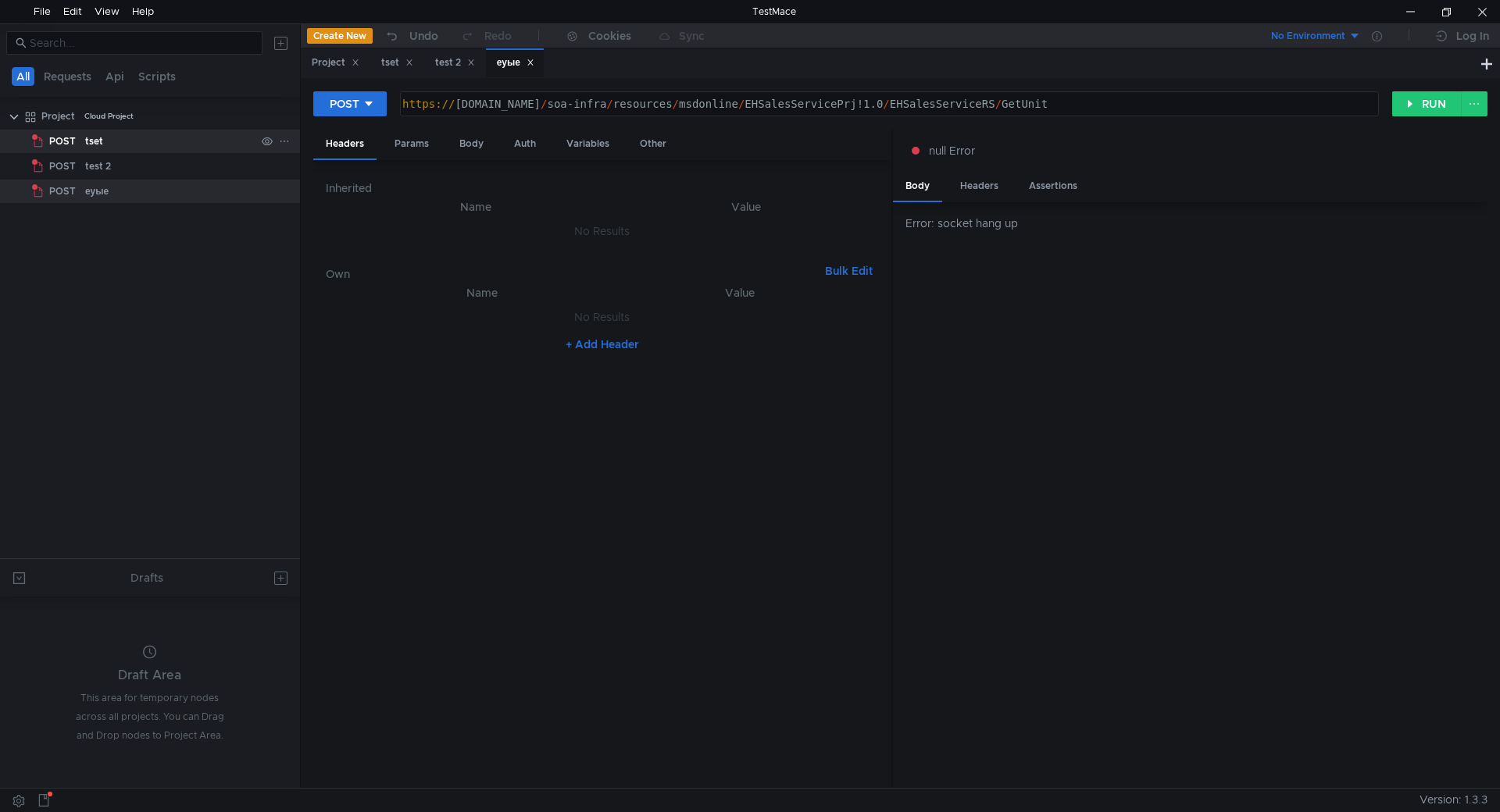
click at [135, 137] on div "tset" at bounding box center [170, 142] width 170 height 23
